Goal: Information Seeking & Learning: Learn about a topic

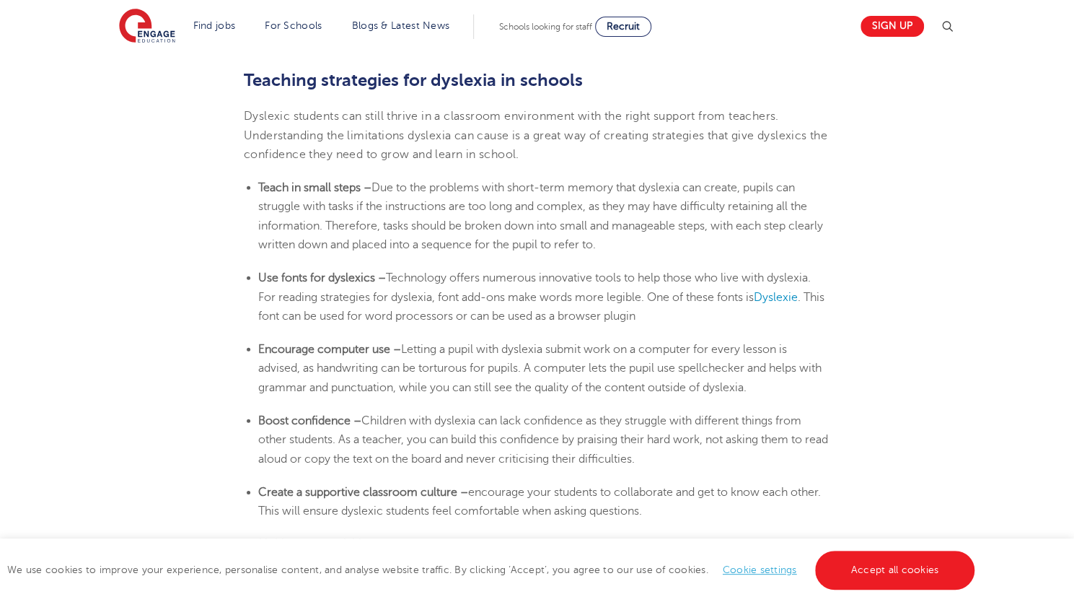
scroll to position [2366, 0]
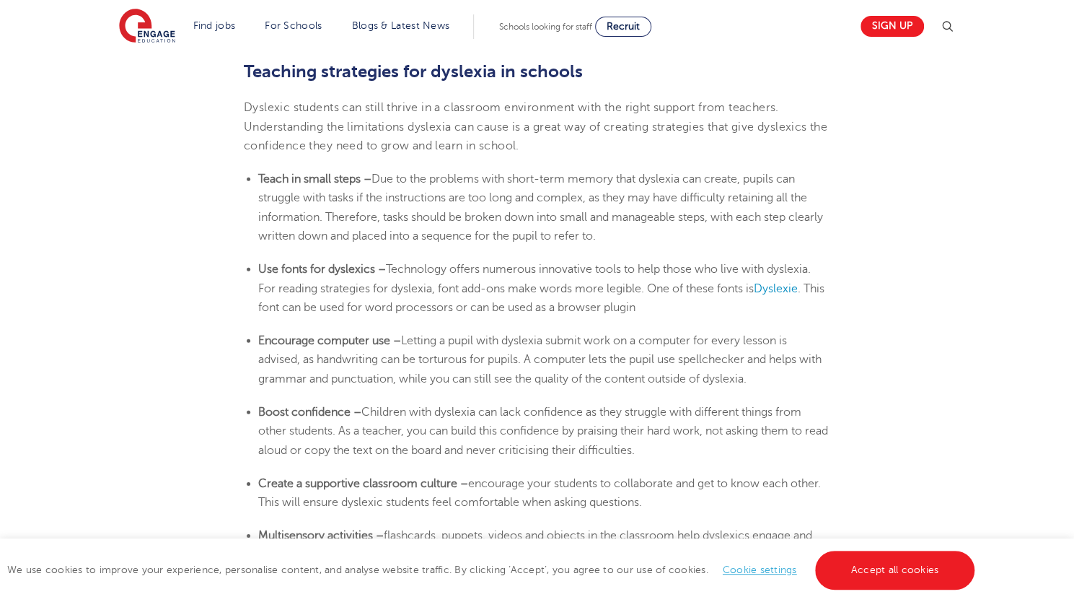
click at [1073, 345] on html "Find jobs All vacancies We have one of the UK's largest database. and with hund…" at bounding box center [537, 155] width 1074 height 5042
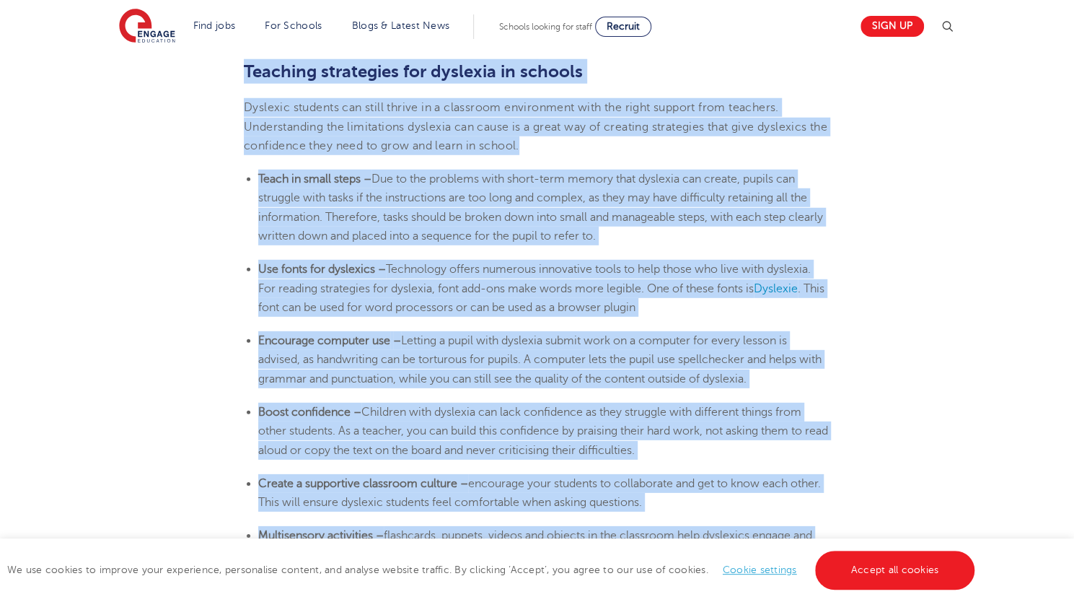
drag, startPoint x: 246, startPoint y: 69, endPoint x: 876, endPoint y: 523, distance: 777.1
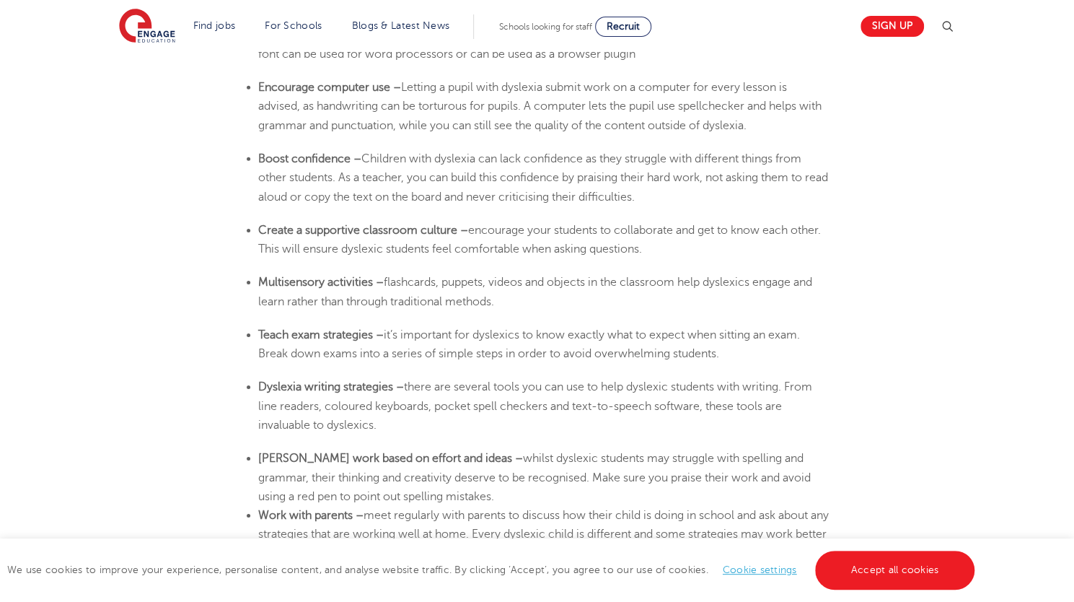
scroll to position [2623, 0]
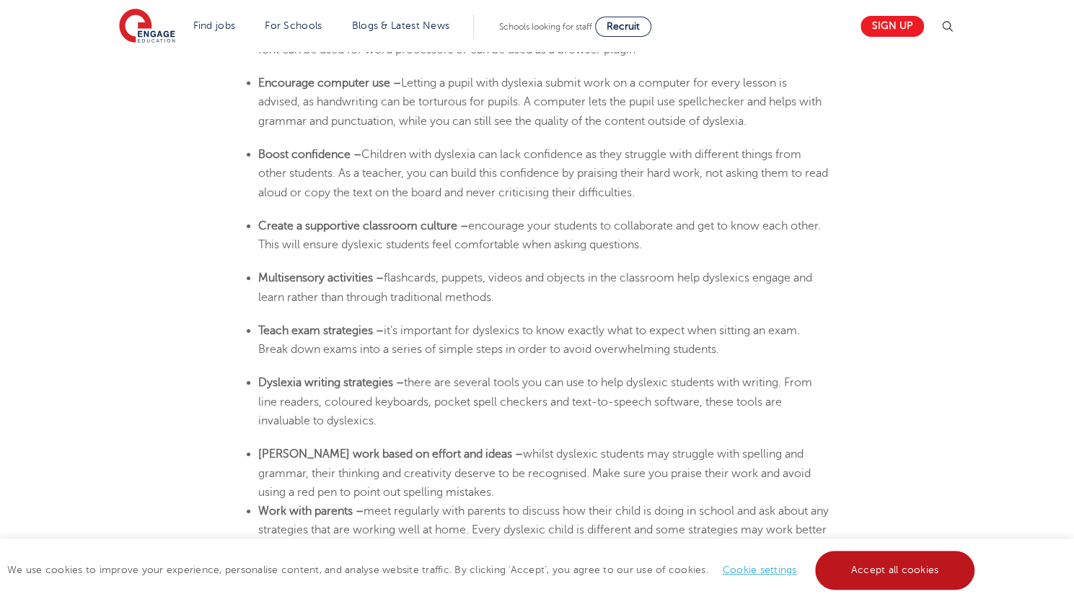
click at [879, 580] on link "Accept all cookies" at bounding box center [895, 569] width 160 height 39
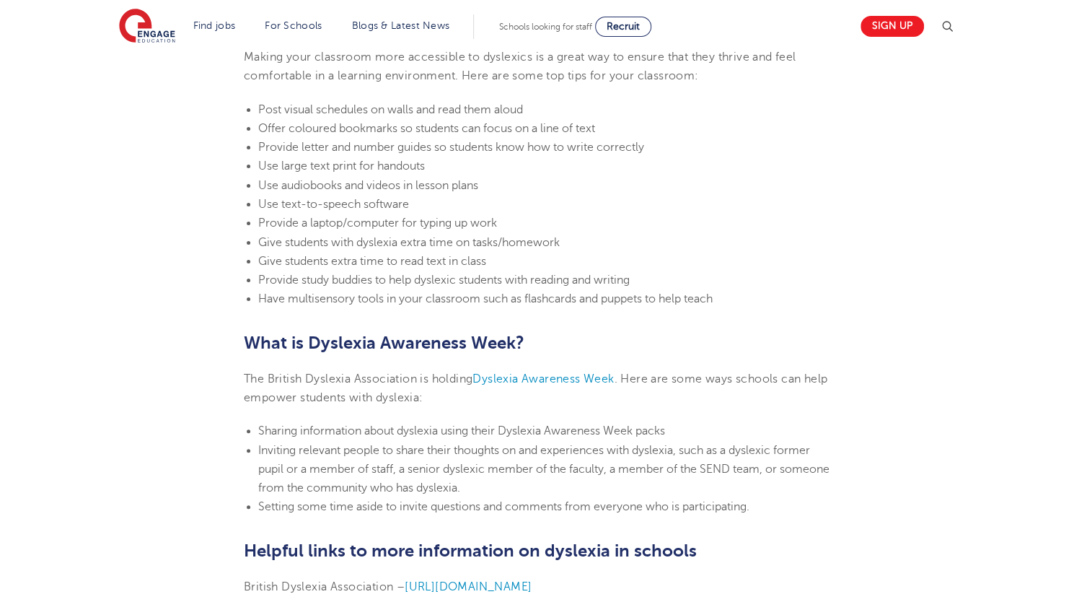
scroll to position [3207, 0]
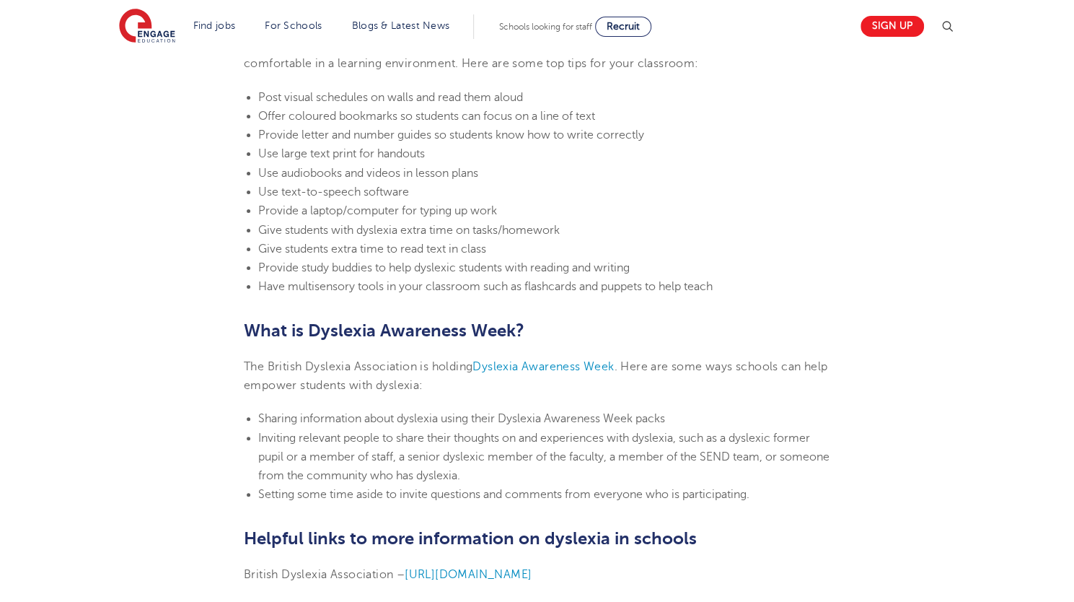
drag, startPoint x: 759, startPoint y: 310, endPoint x: 472, endPoint y: 200, distance: 306.9
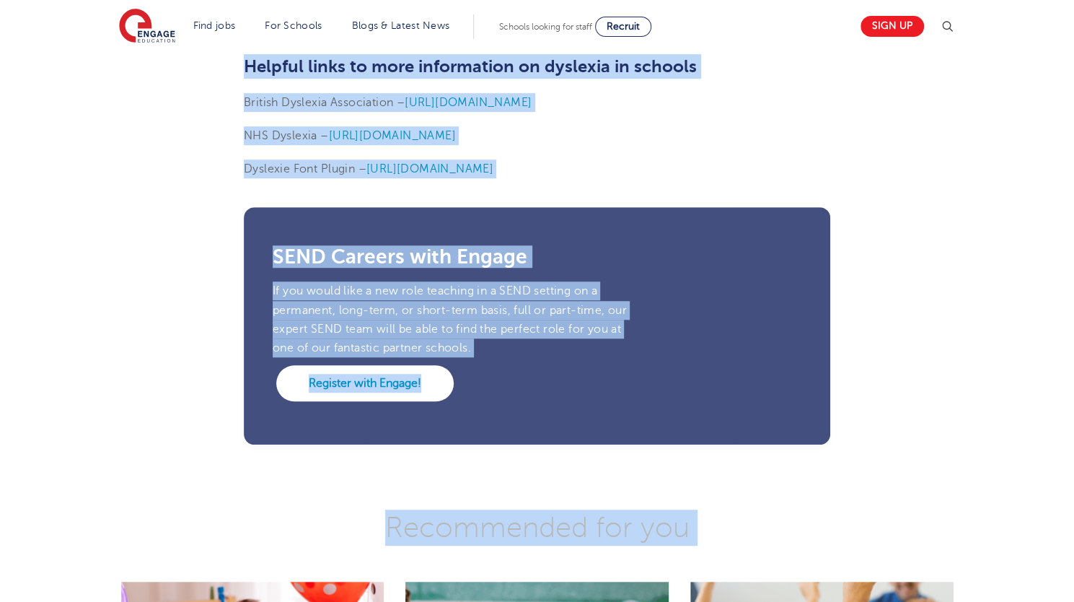
scroll to position [3940, 0]
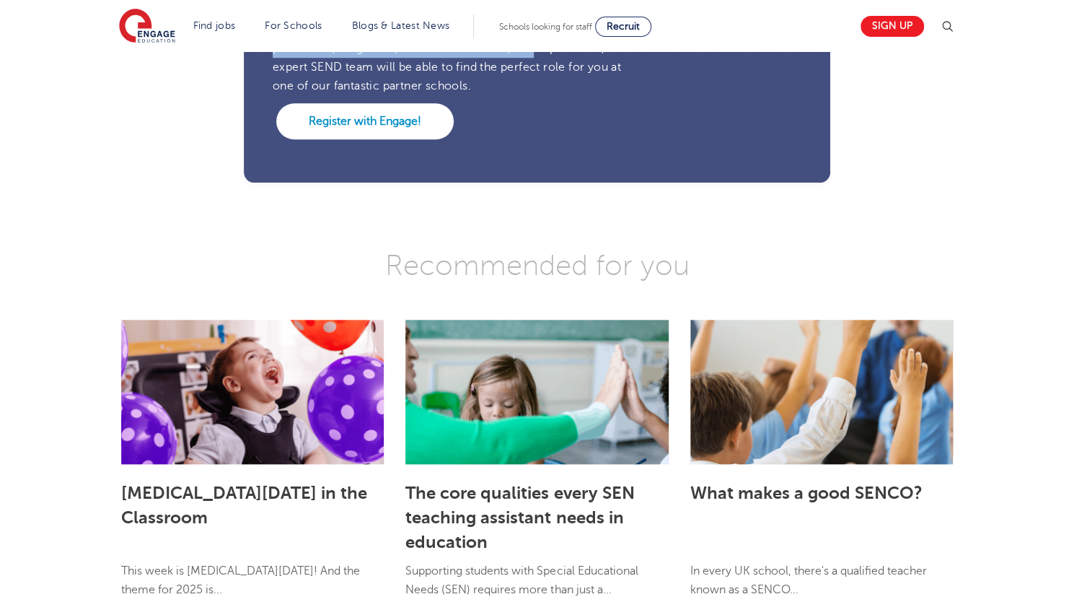
drag, startPoint x: 245, startPoint y: 278, endPoint x: 537, endPoint y: 55, distance: 366.9
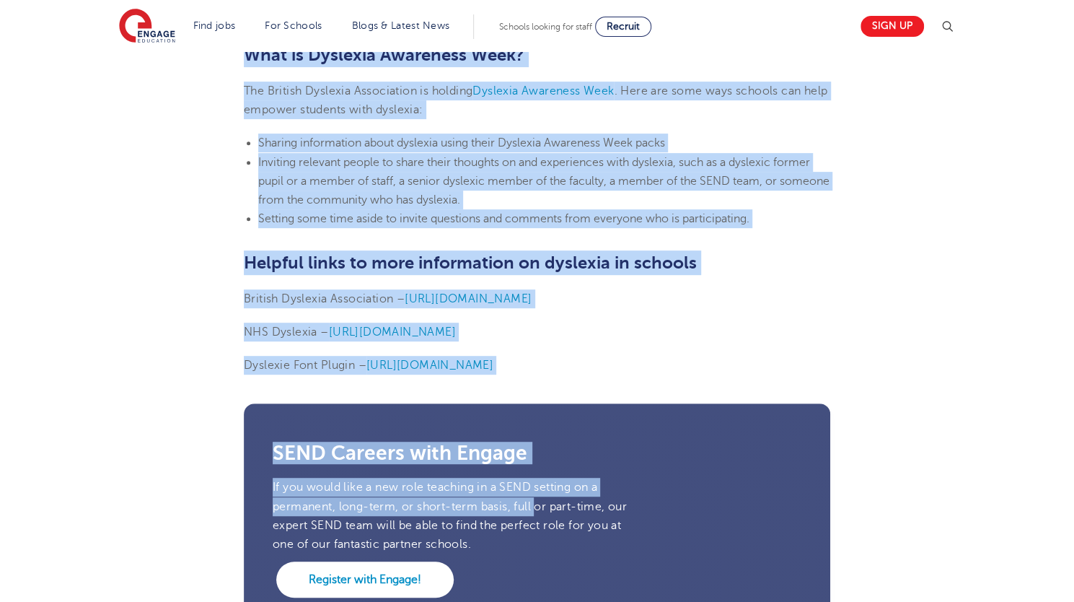
scroll to position [3465, 0]
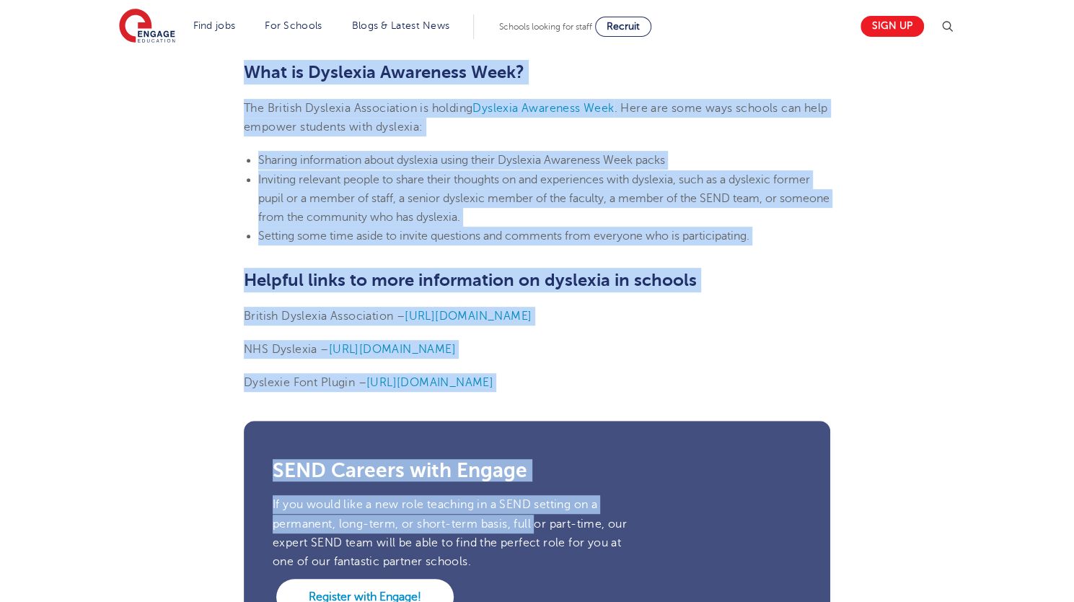
click at [695, 379] on p "Dyslexie Font Plugin – [URL][DOMAIN_NAME]" at bounding box center [537, 382] width 586 height 19
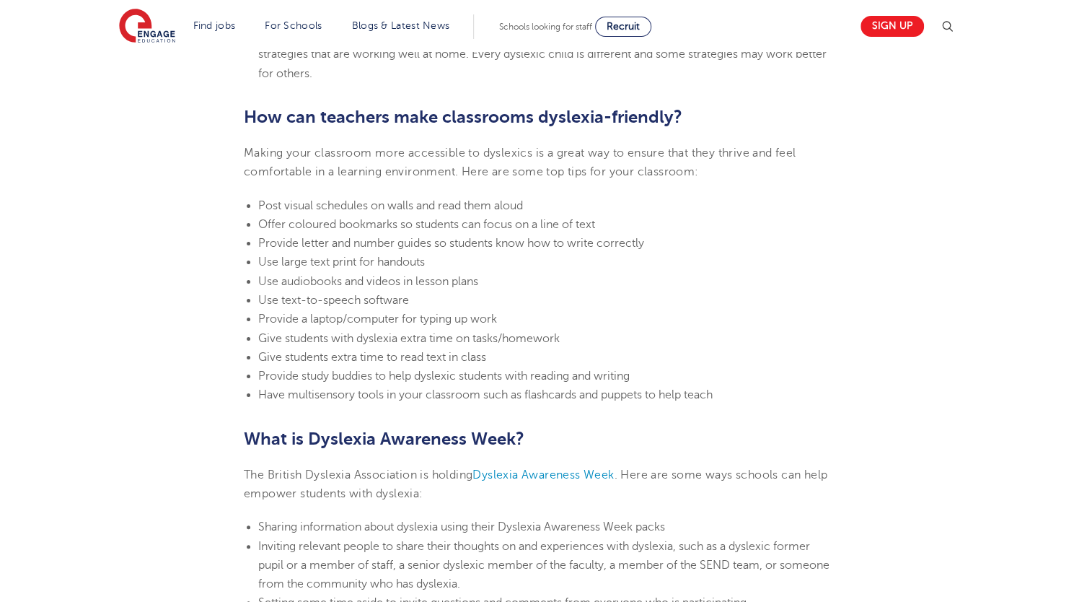
scroll to position [3094, 0]
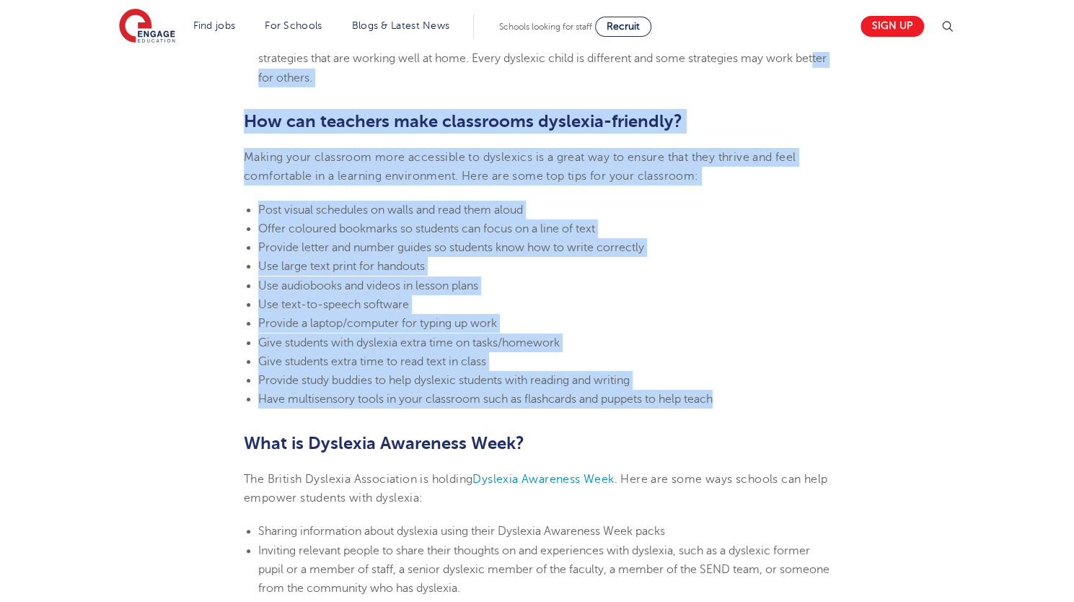
drag, startPoint x: 744, startPoint y: 400, endPoint x: 270, endPoint y: 79, distance: 573.0
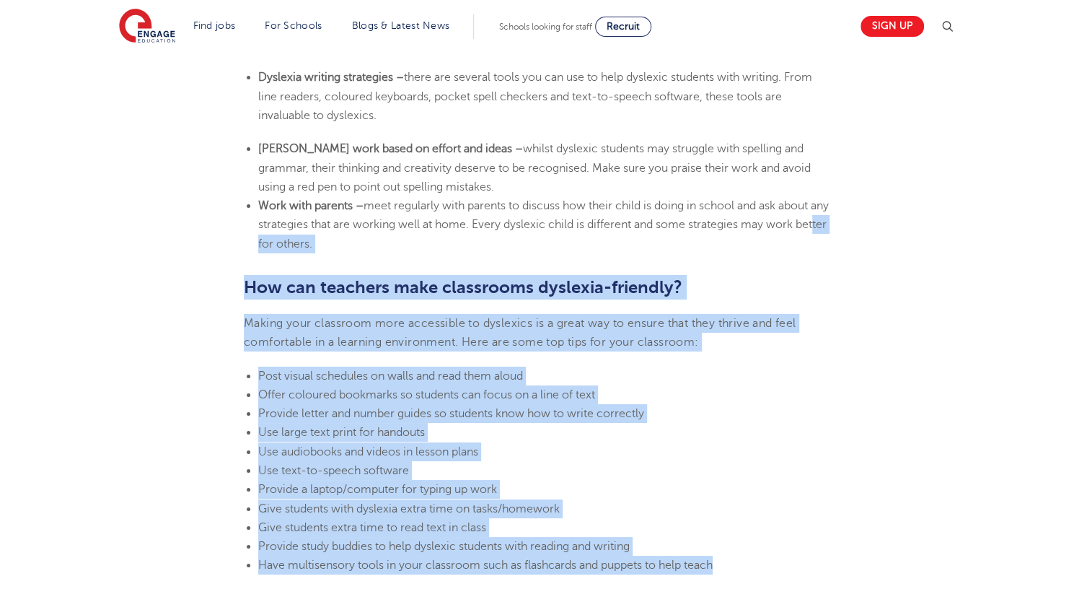
scroll to position [2960, 0]
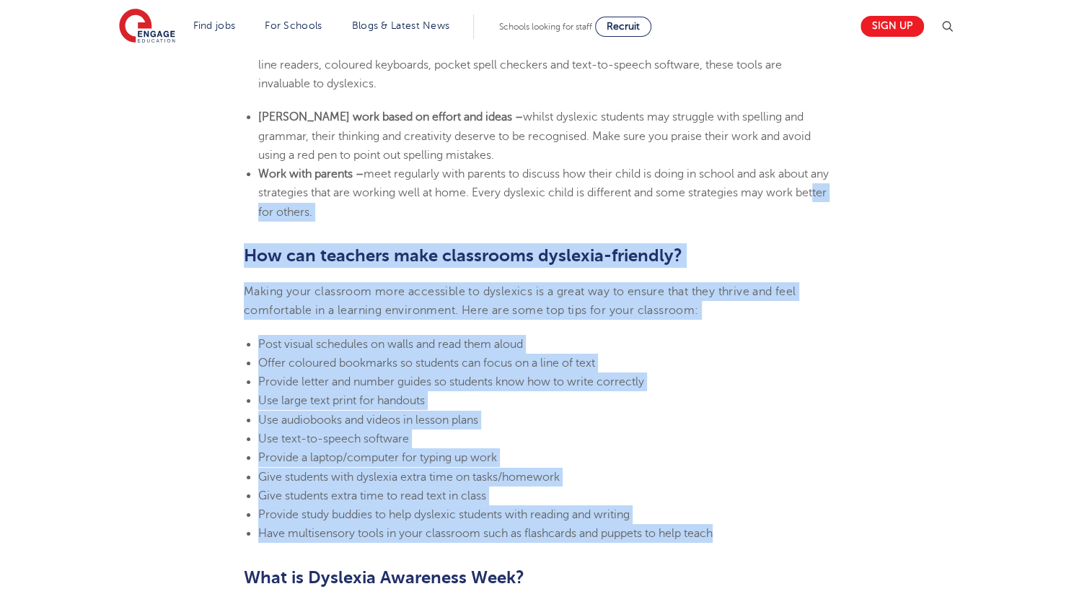
drag, startPoint x: 245, startPoint y: 333, endPoint x: 551, endPoint y: 545, distance: 372.2
copy section "Loremips dolorsitam con adipisci el seddoei Temporin utlabore etd magna aliqua …"
